Goal: Information Seeking & Learning: Learn about a topic

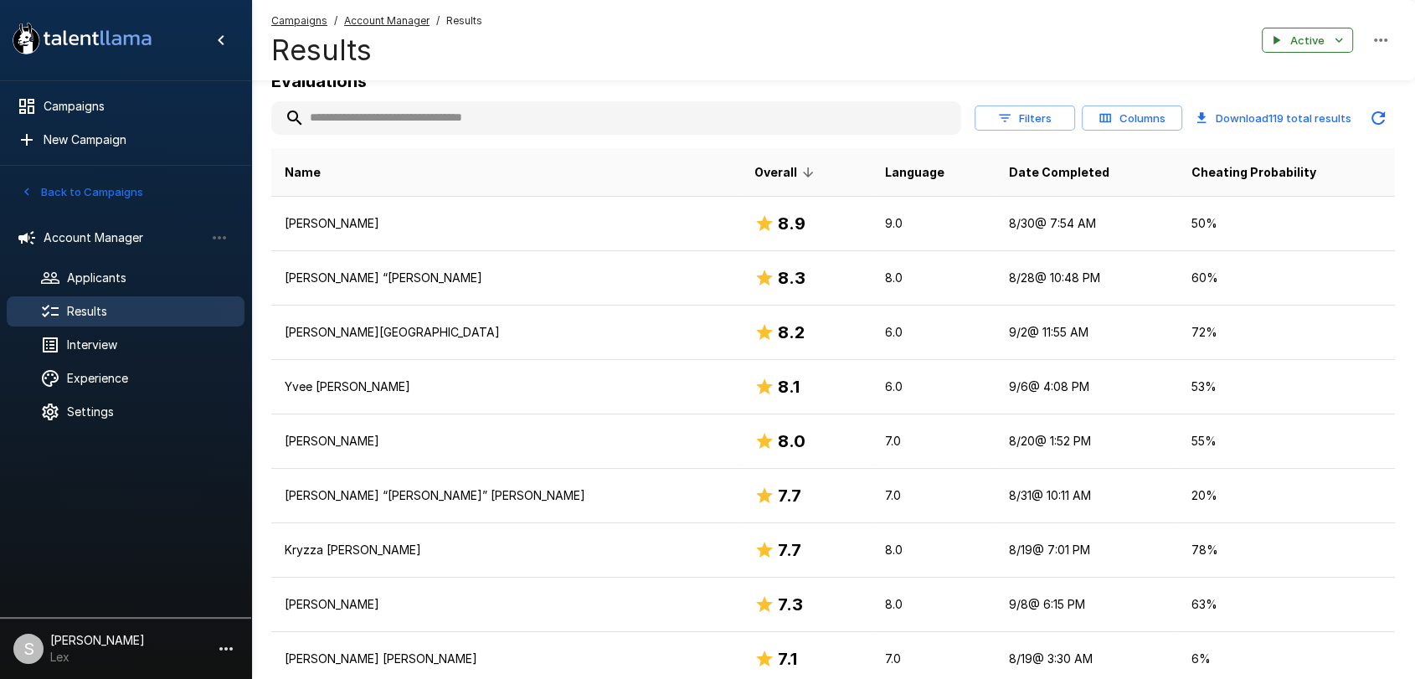
scroll to position [199, 0]
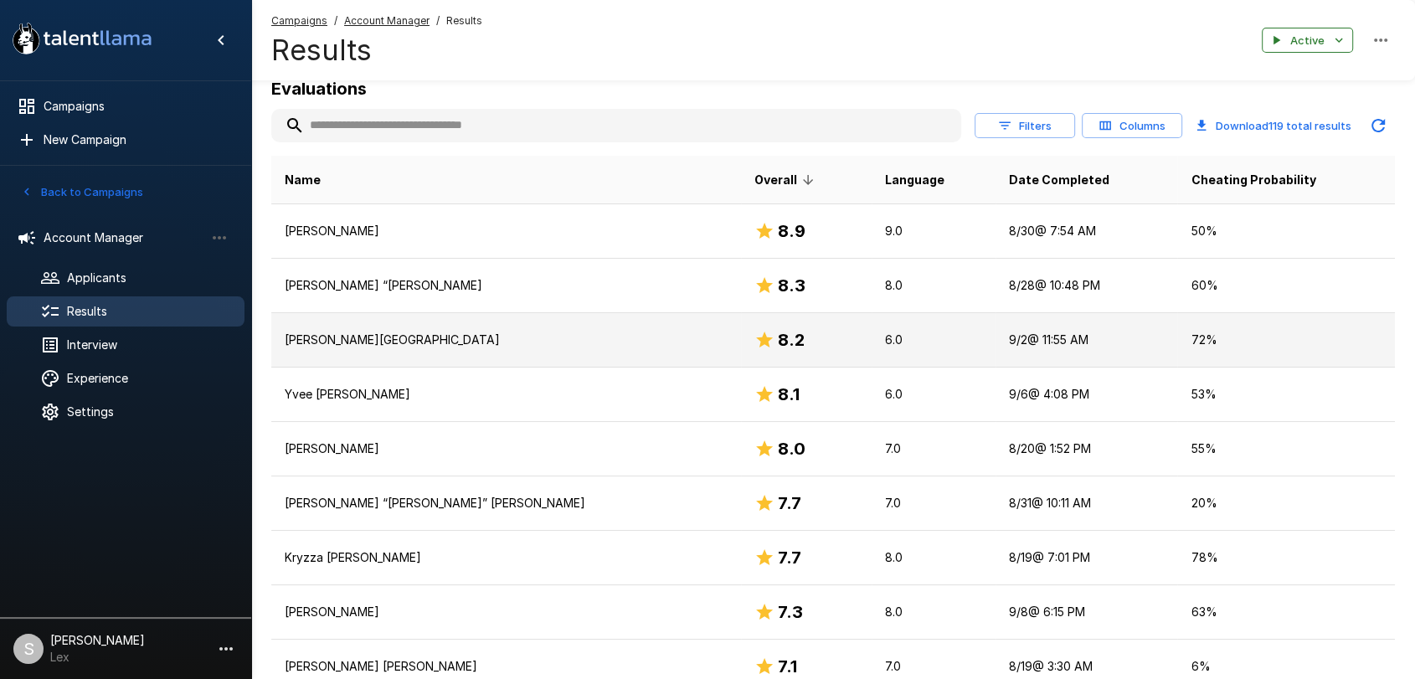
click at [420, 351] on td "[PERSON_NAME][GEOGRAPHIC_DATA]" at bounding box center [506, 340] width 470 height 54
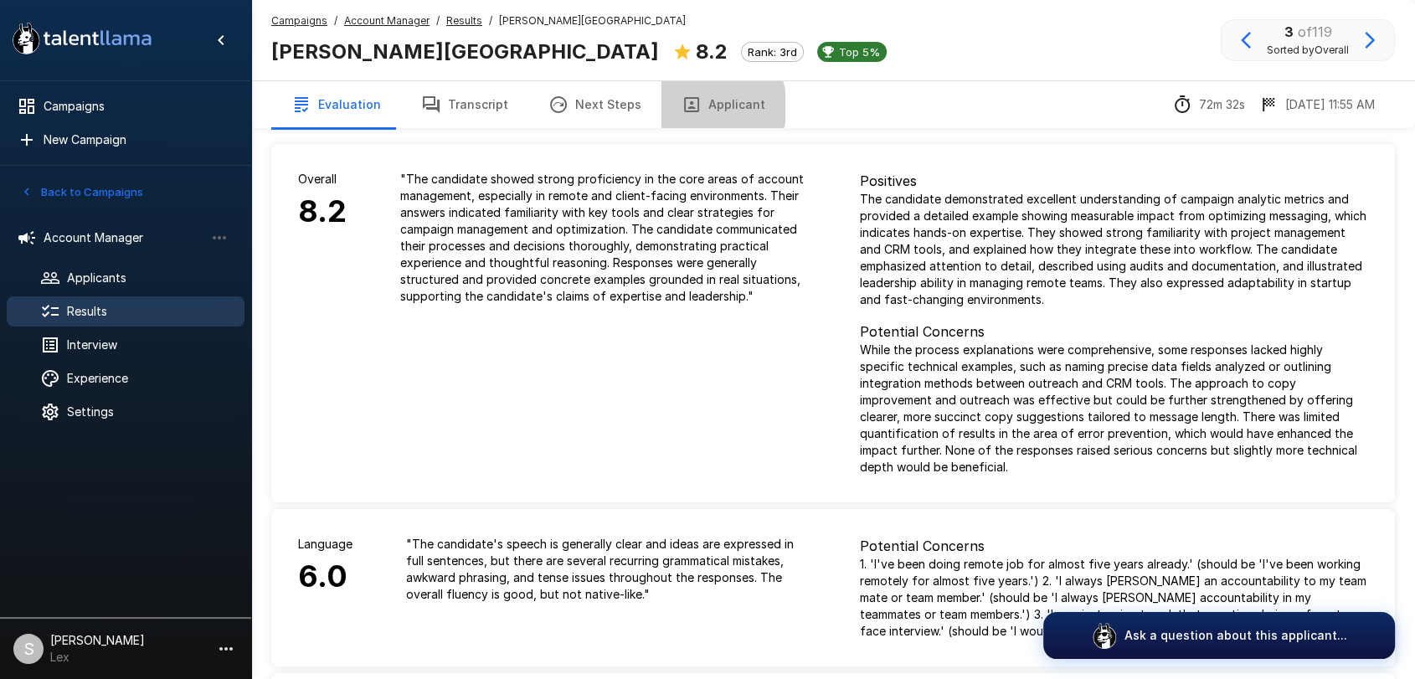
click at [695, 106] on button "Applicant" at bounding box center [724, 104] width 124 height 47
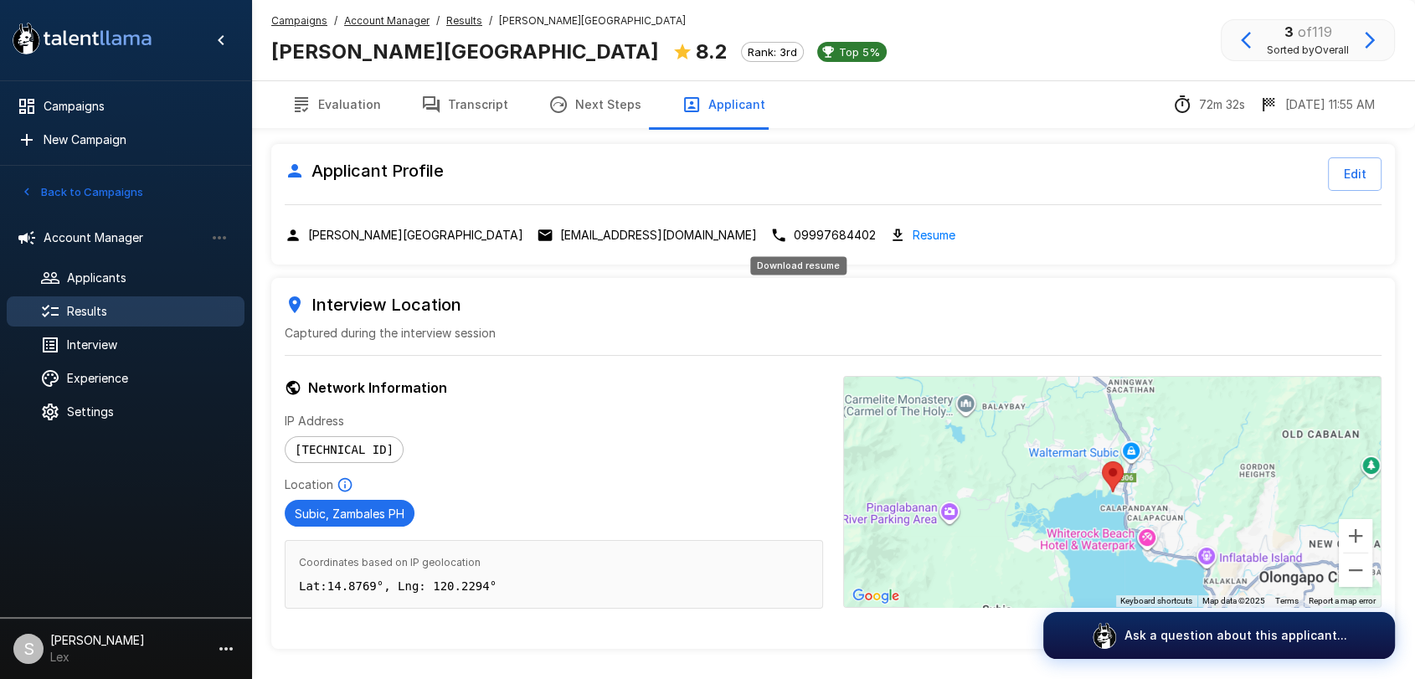
click at [913, 235] on link "Resume" at bounding box center [934, 234] width 43 height 19
click at [913, 236] on link "Resume" at bounding box center [934, 234] width 43 height 19
click at [80, 307] on span "Results" at bounding box center [149, 311] width 164 height 17
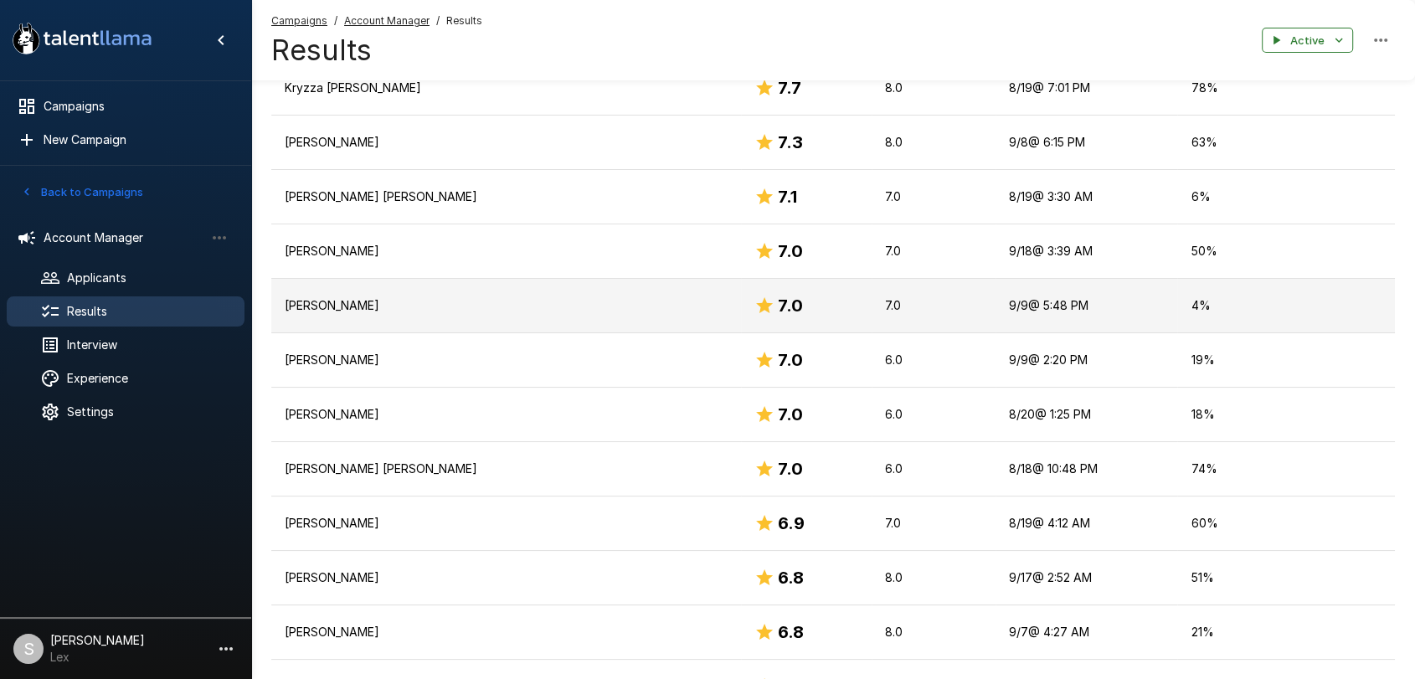
scroll to position [672, 0]
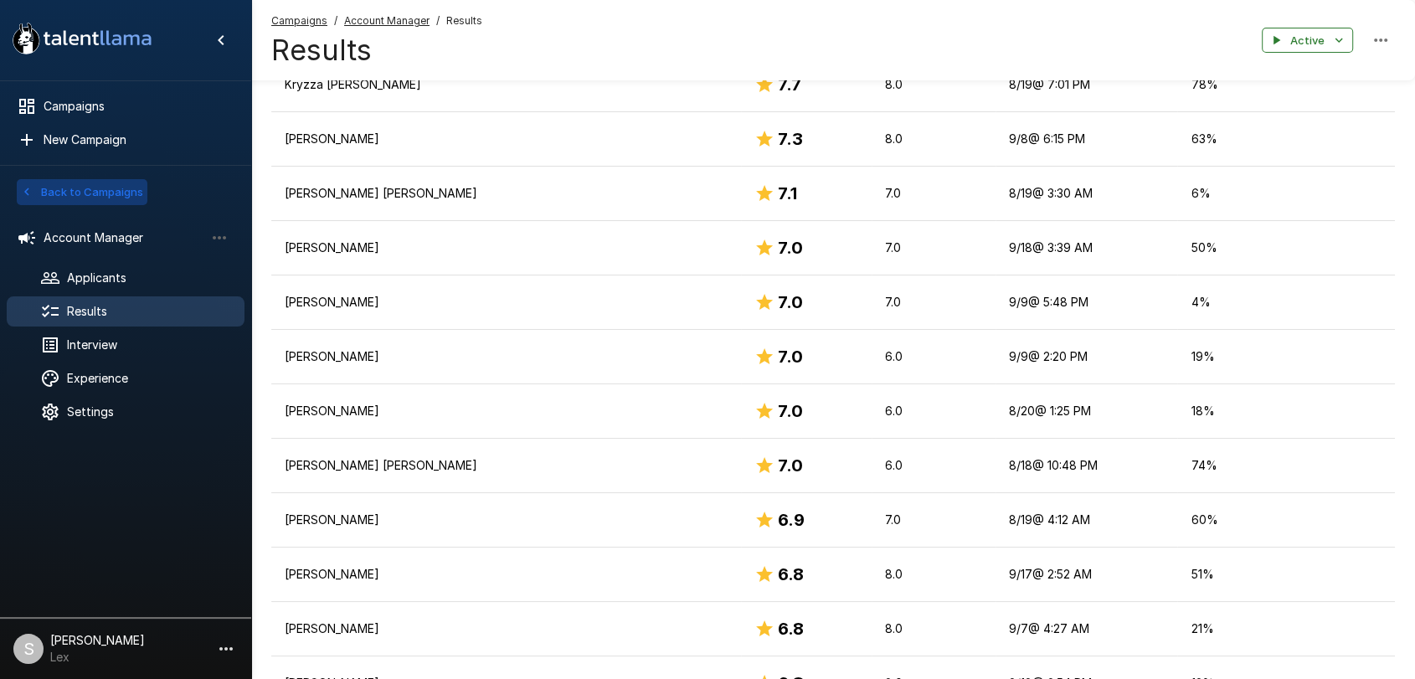
click at [87, 186] on button "Back to Campaigns" at bounding box center [82, 192] width 131 height 26
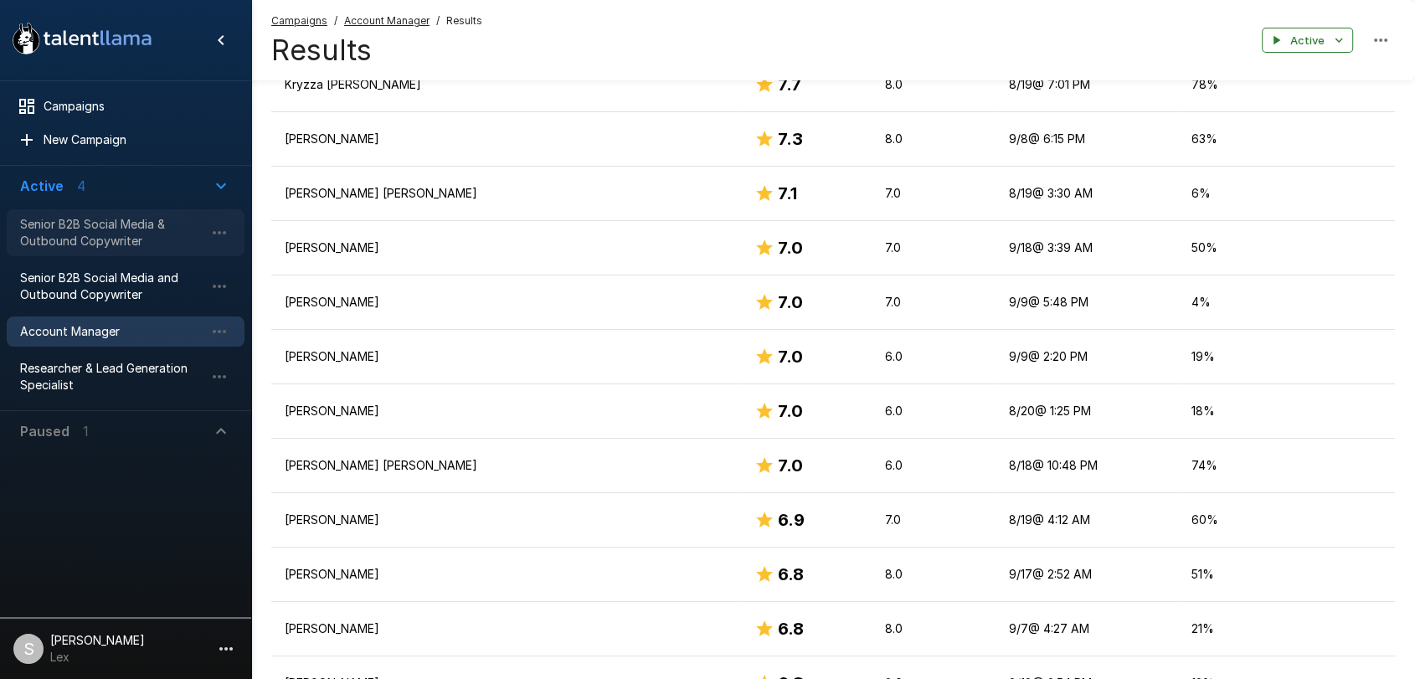
drag, startPoint x: 13, startPoint y: 219, endPoint x: 147, endPoint y: 223, distance: 134.1
click at [147, 223] on div "Senior B2B Social Media & Outbound Copywriter" at bounding box center [126, 232] width 238 height 47
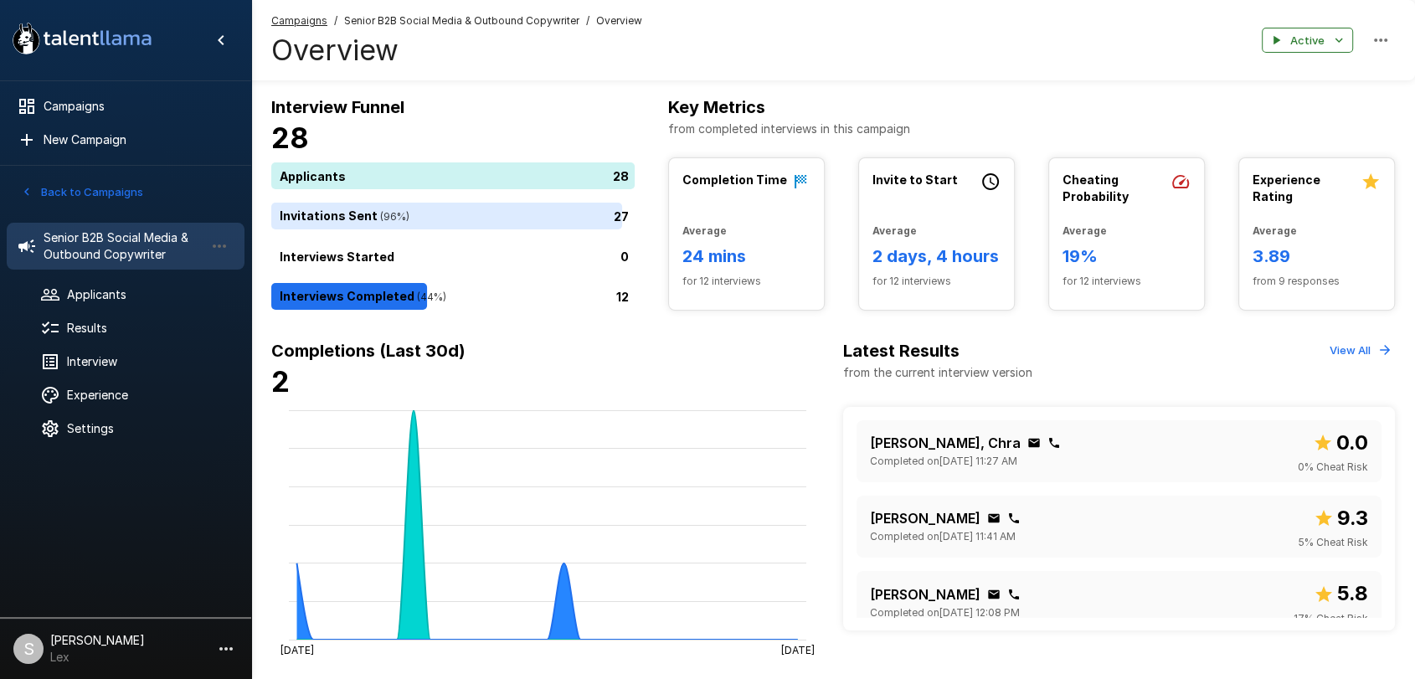
drag, startPoint x: 97, startPoint y: 223, endPoint x: 650, endPoint y: 389, distance: 577.0
click at [650, 389] on h4 "2" at bounding box center [547, 381] width 552 height 35
drag, startPoint x: 342, startPoint y: 21, endPoint x: 569, endPoint y: 18, distance: 227.8
click at [569, 18] on span "Senior B2B Social Media & Outbound Copywriter" at bounding box center [461, 21] width 235 height 17
copy span "Senior B2B Social Media & Outbound Copywrite"
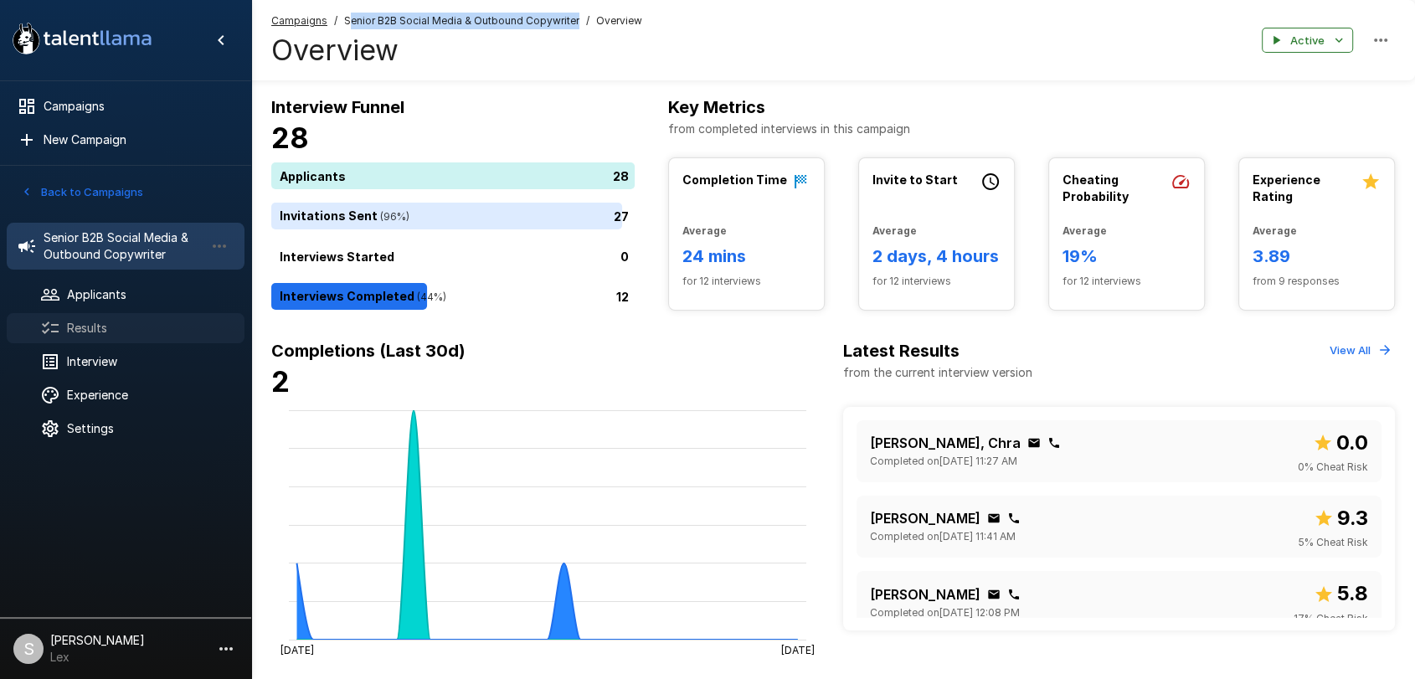
click at [95, 337] on div "Results" at bounding box center [126, 328] width 238 height 30
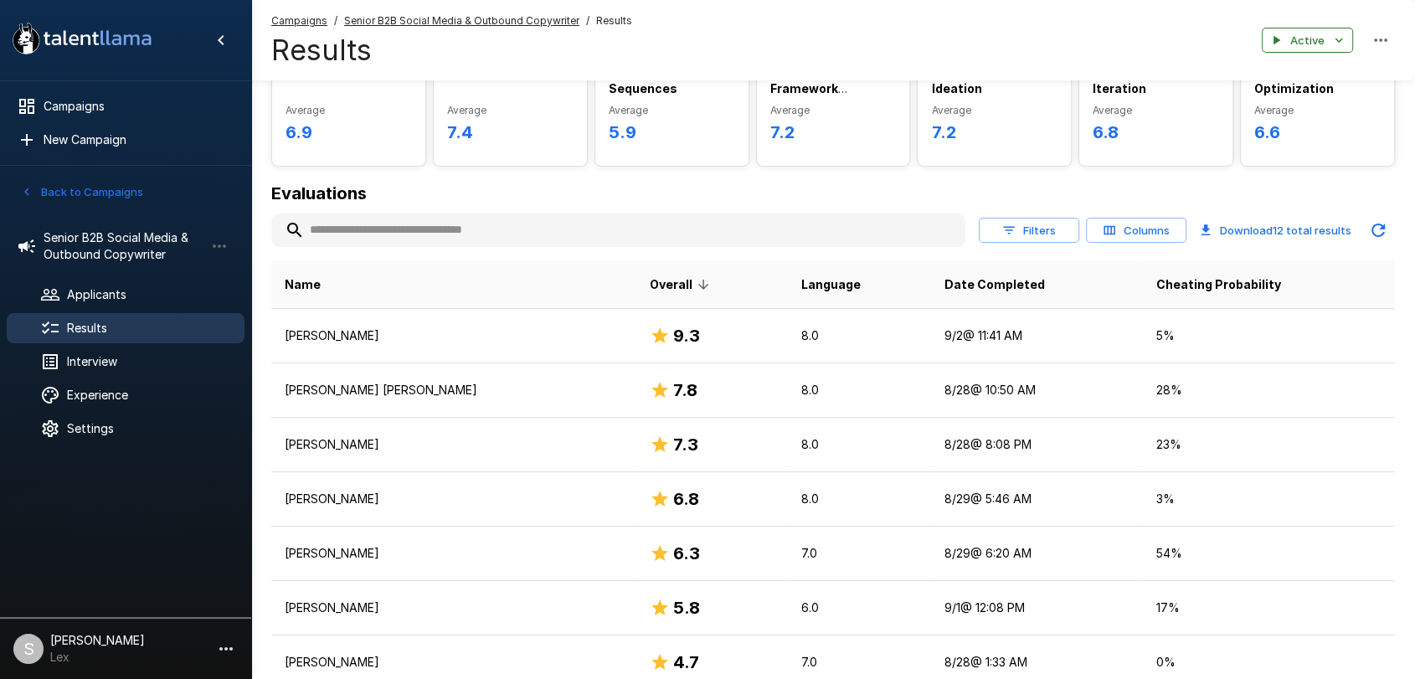
scroll to position [95, 0]
click at [85, 189] on button "Back to Campaigns" at bounding box center [82, 192] width 131 height 26
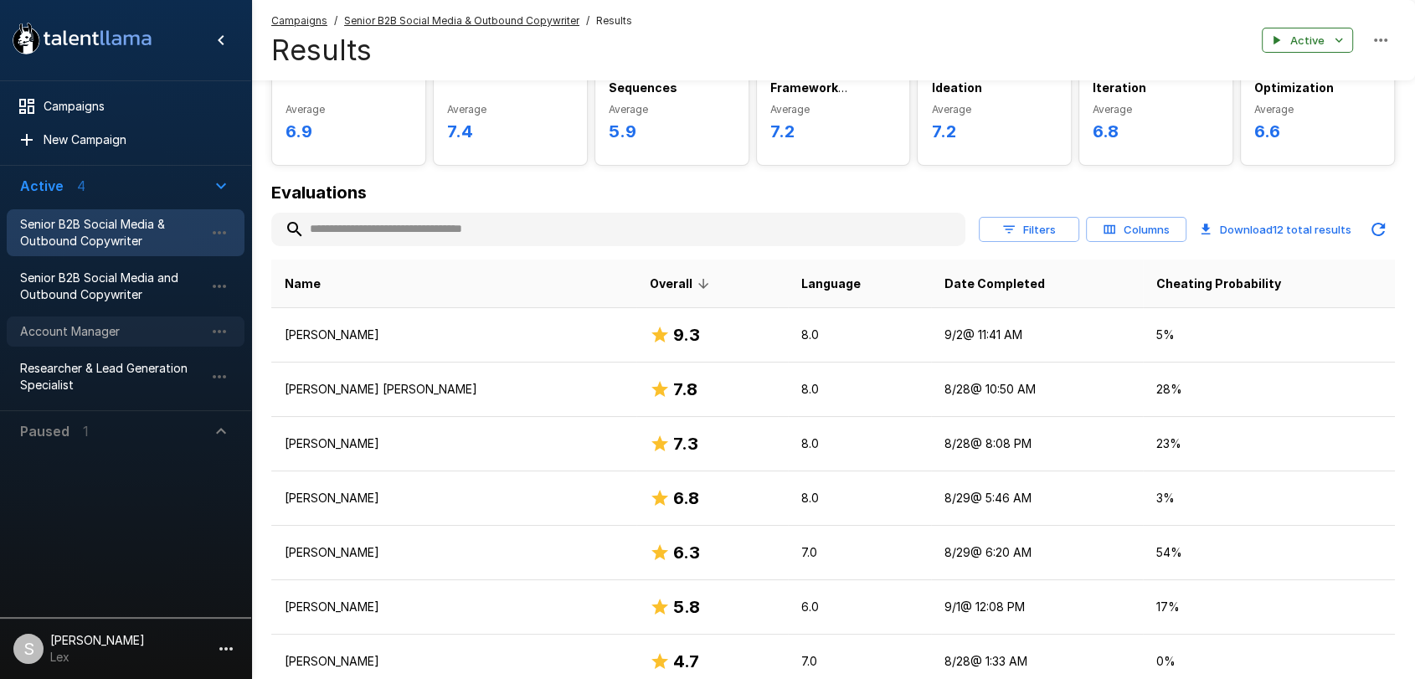
click at [77, 327] on span "Account Manager" at bounding box center [112, 331] width 184 height 17
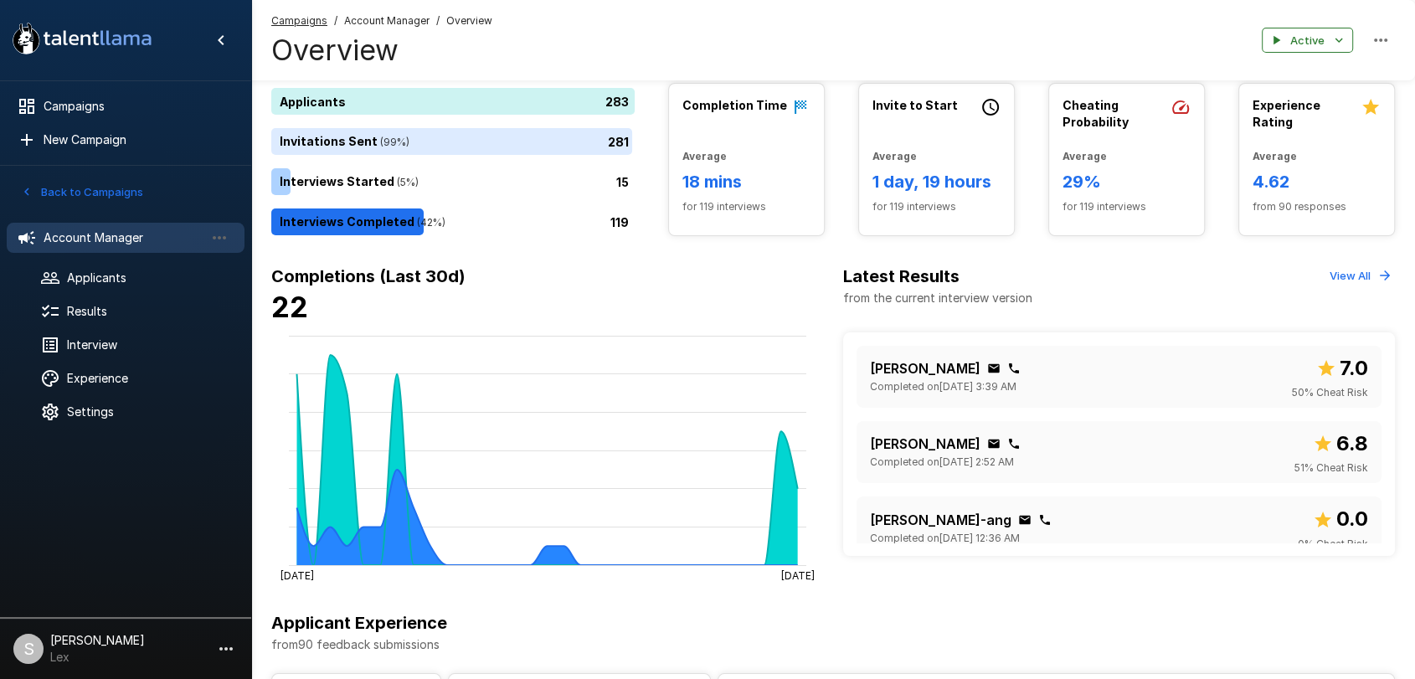
scroll to position [76, 0]
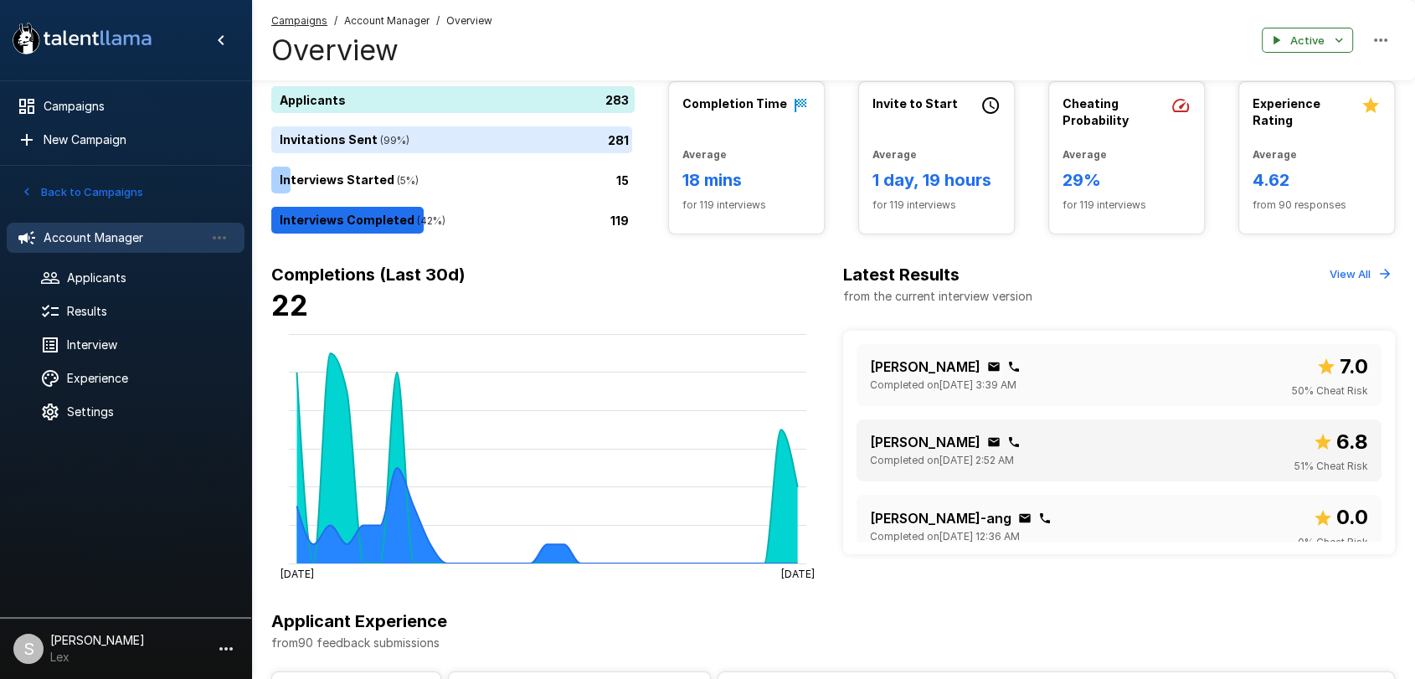
click at [917, 443] on p "[PERSON_NAME]" at bounding box center [925, 442] width 111 height 20
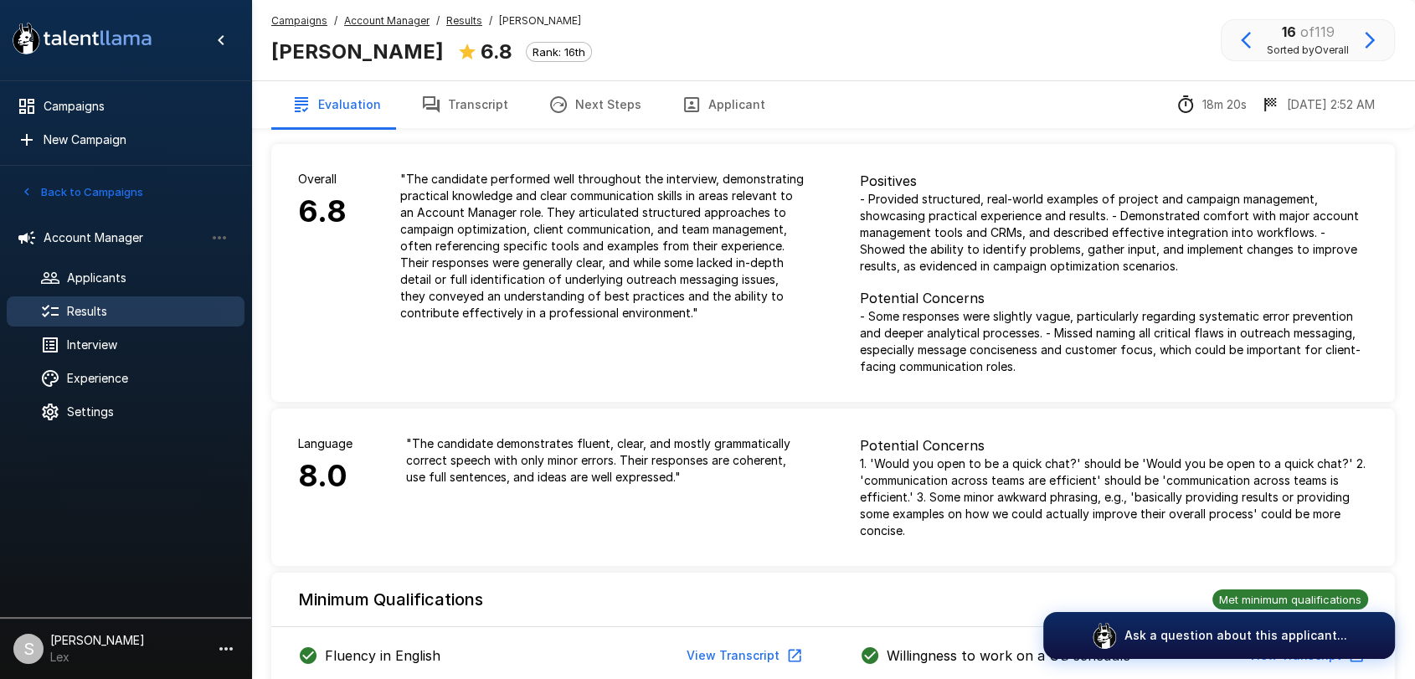
click at [713, 105] on button "Applicant" at bounding box center [724, 104] width 124 height 47
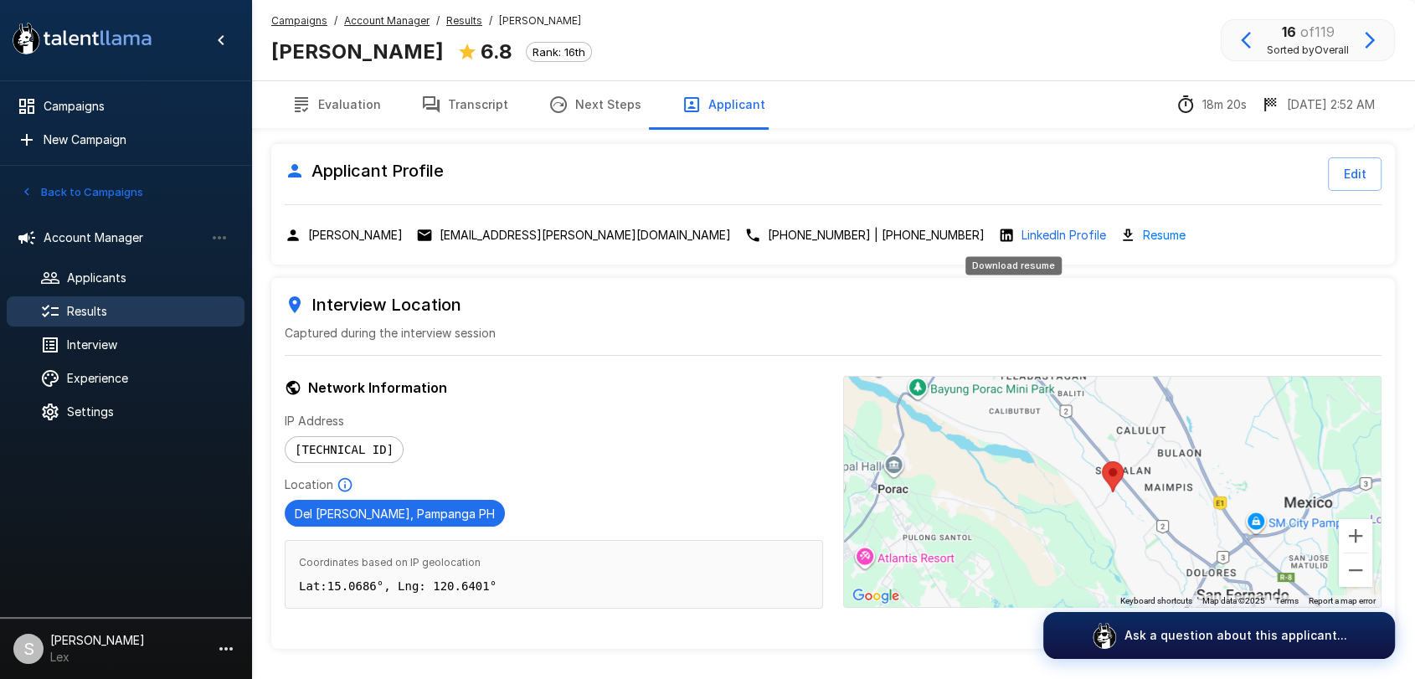
click at [1143, 234] on link "Resume" at bounding box center [1164, 234] width 43 height 19
click at [491, 234] on p "[EMAIL_ADDRESS][PERSON_NAME][DOMAIN_NAME]" at bounding box center [585, 235] width 291 height 17
click at [507, 233] on p "[EMAIL_ADDRESS][PERSON_NAME][DOMAIN_NAME]" at bounding box center [585, 235] width 291 height 17
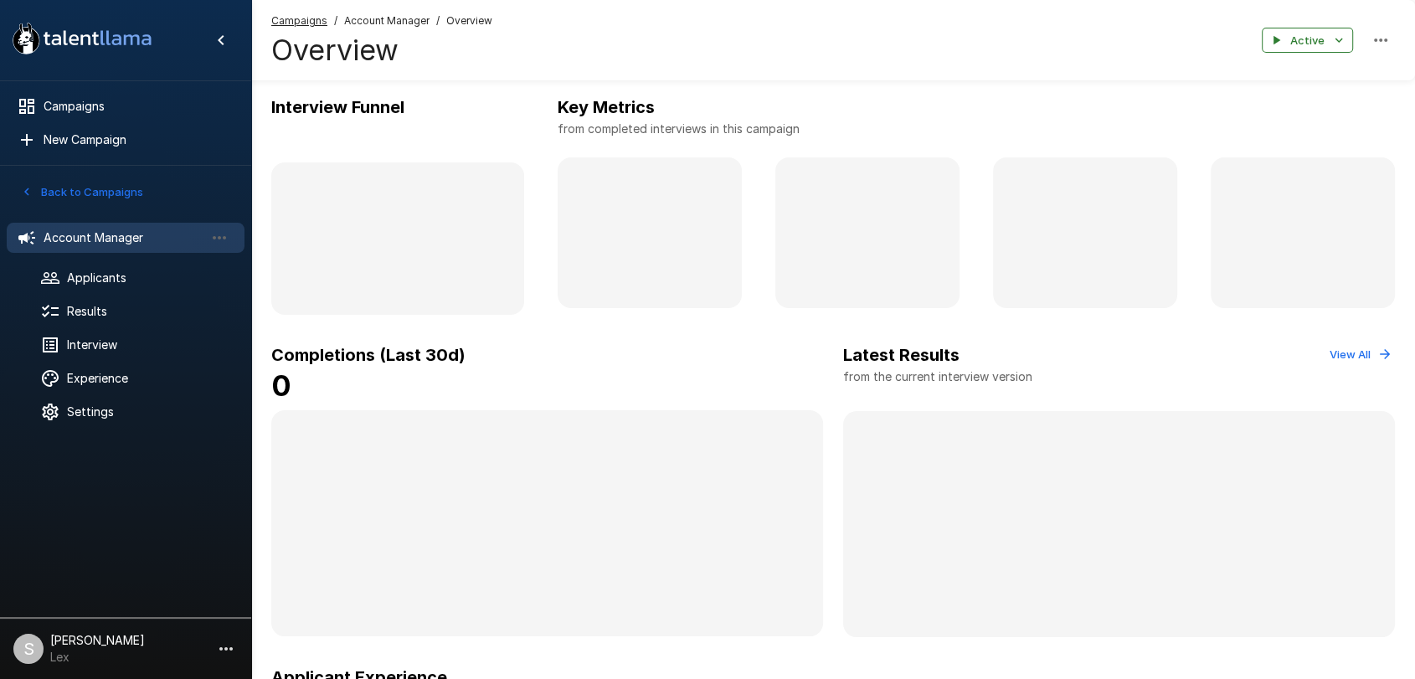
scroll to position [76, 0]
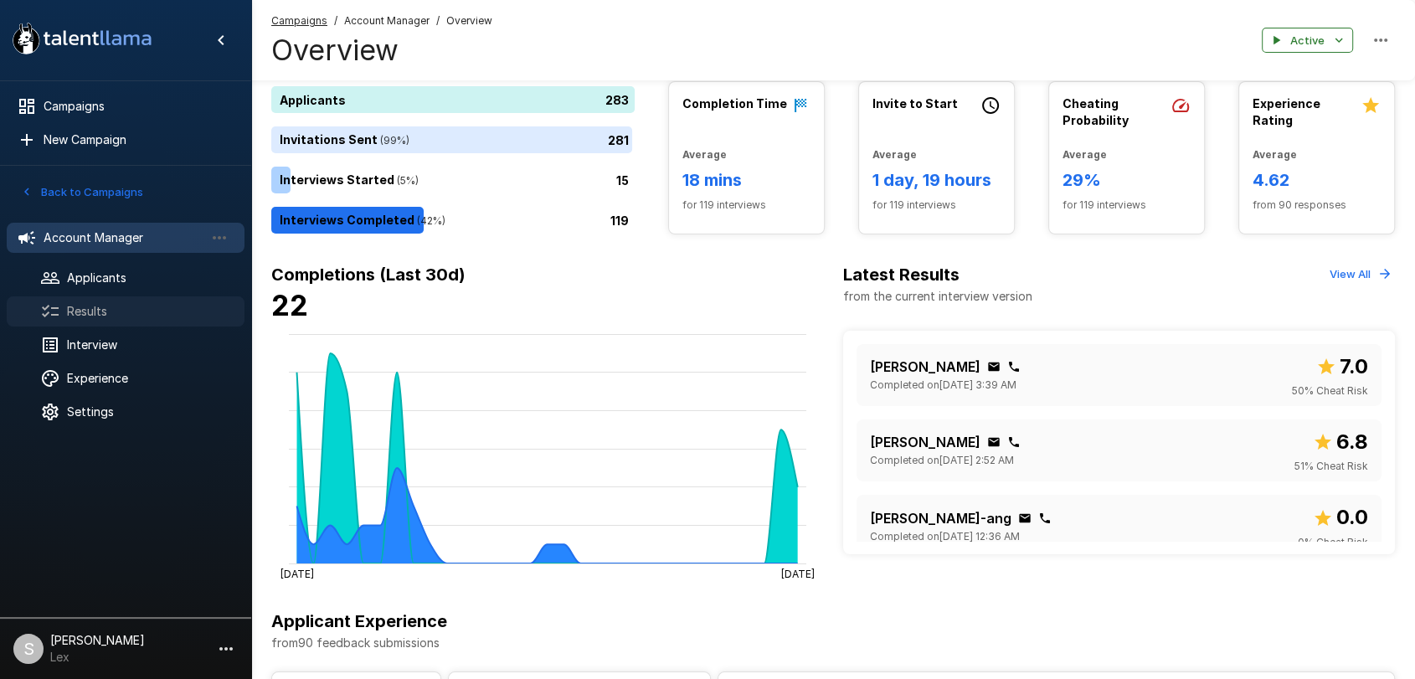
click at [100, 304] on span "Results" at bounding box center [149, 311] width 164 height 17
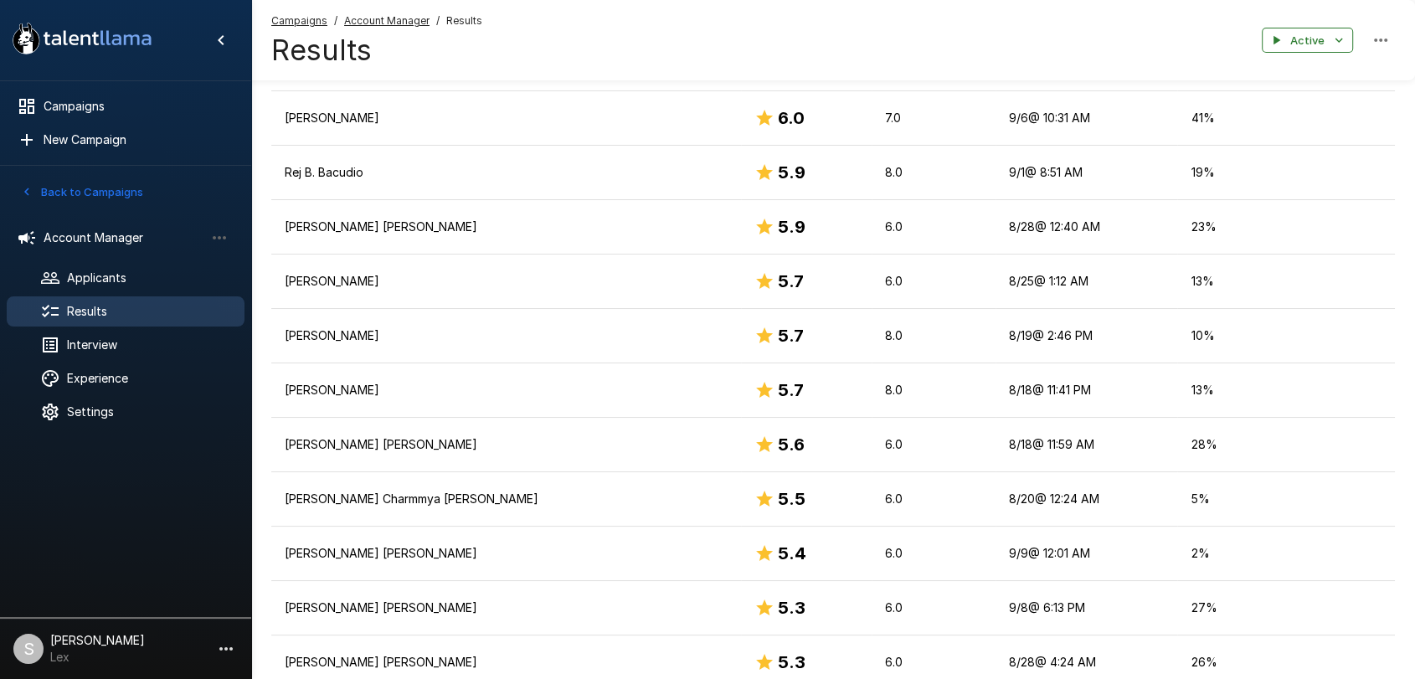
scroll to position [1507, 0]
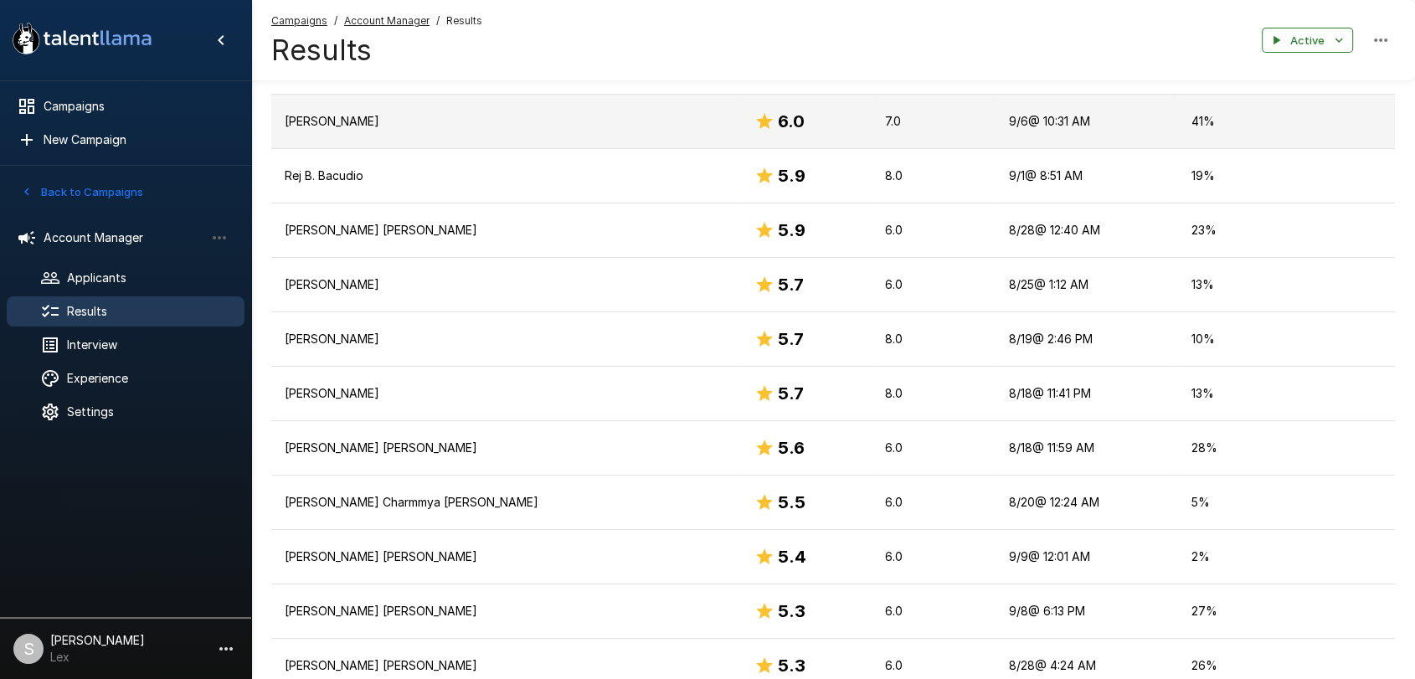
click at [328, 107] on td "[PERSON_NAME]" at bounding box center [506, 122] width 470 height 54
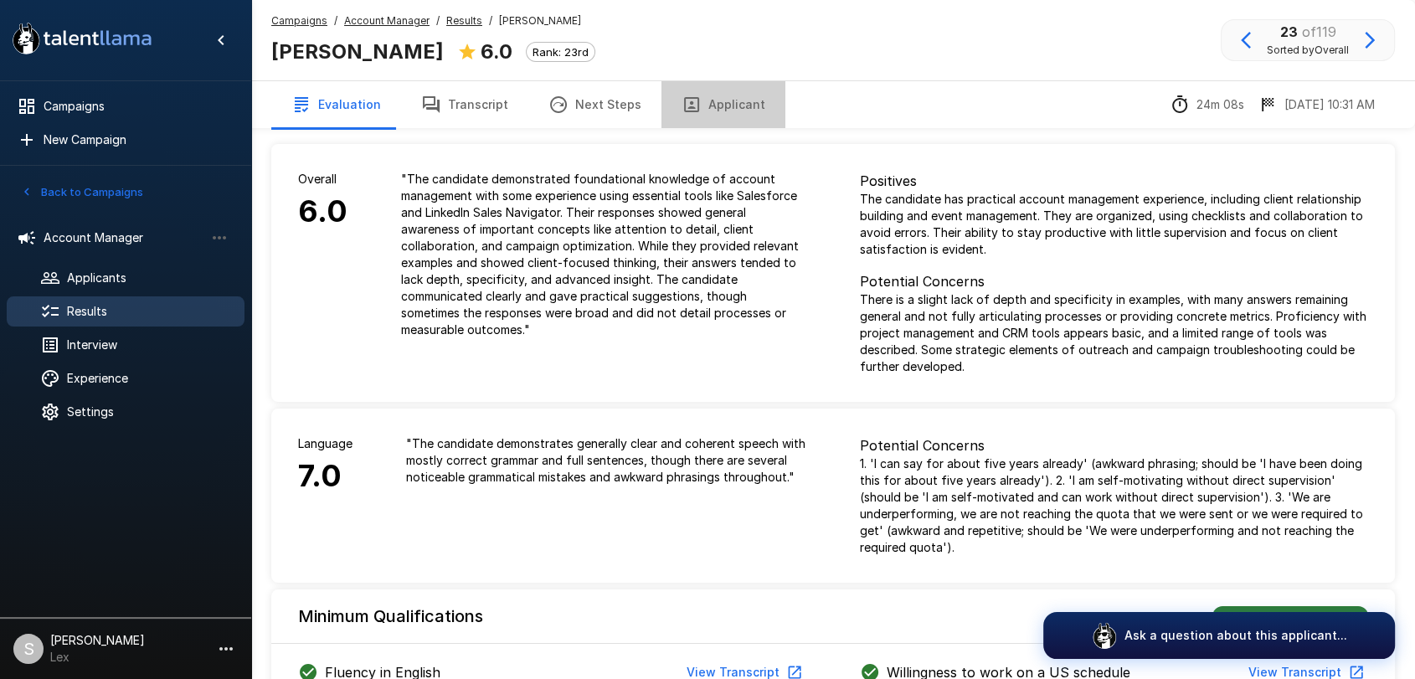
click at [736, 95] on button "Applicant" at bounding box center [724, 104] width 124 height 47
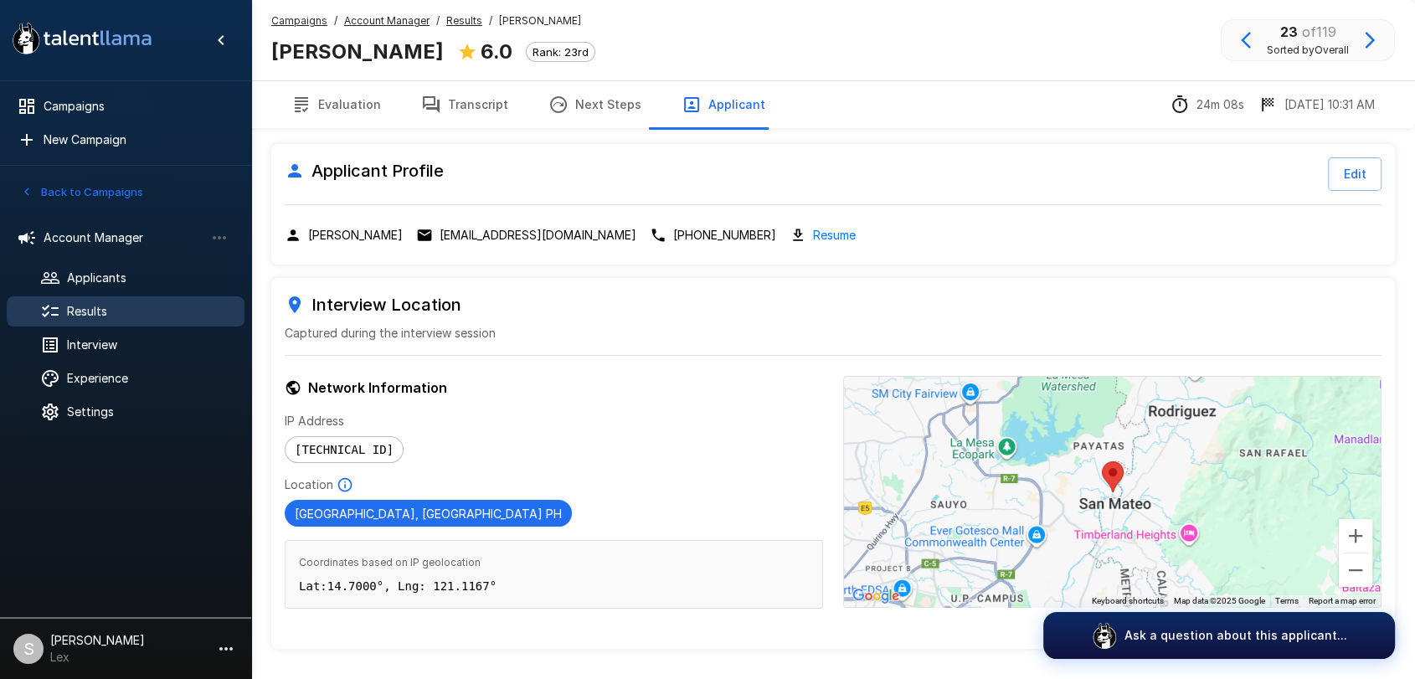
click at [813, 225] on link "Resume" at bounding box center [834, 234] width 43 height 19
